Goal: Information Seeking & Learning: Learn about a topic

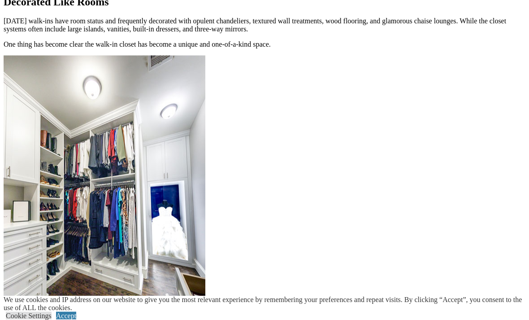
scroll to position [915, 0]
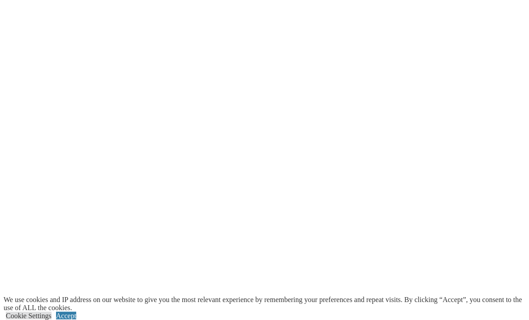
scroll to position [1920, 0]
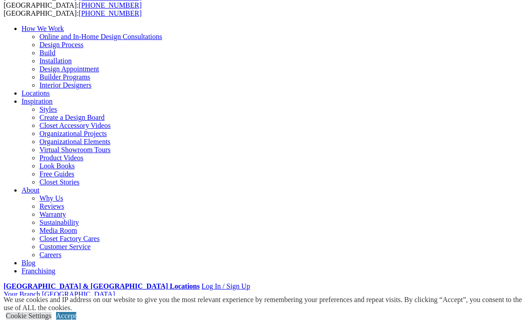
scroll to position [110, 0]
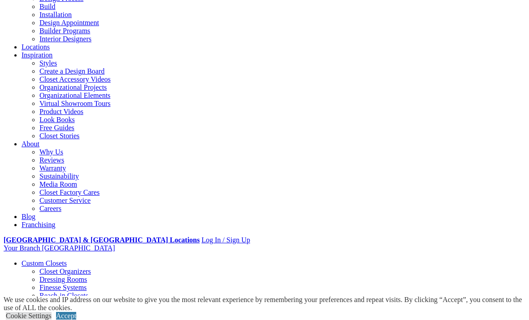
click at [76, 319] on link "Accept" at bounding box center [66, 316] width 20 height 8
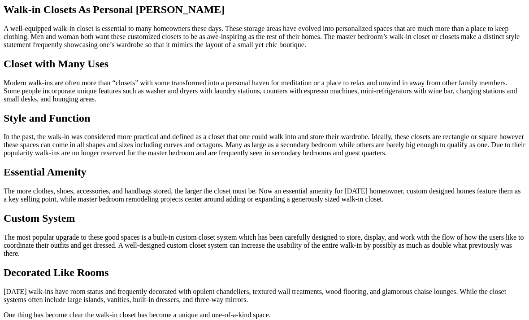
scroll to position [634, 0]
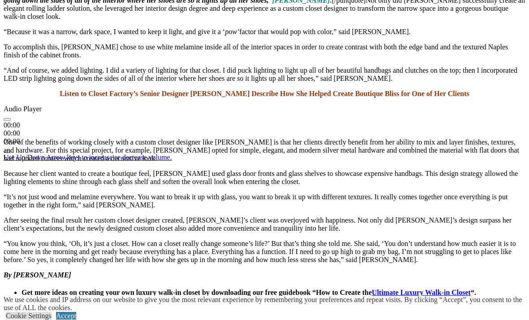
scroll to position [1390, 0]
